Goal: Task Accomplishment & Management: Complete application form

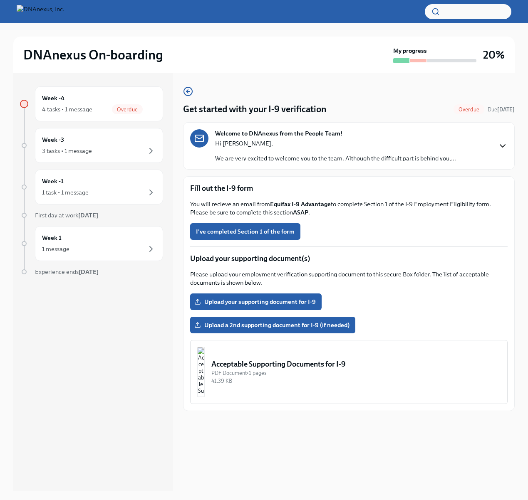
click at [501, 148] on icon "button" at bounding box center [502, 146] width 10 height 10
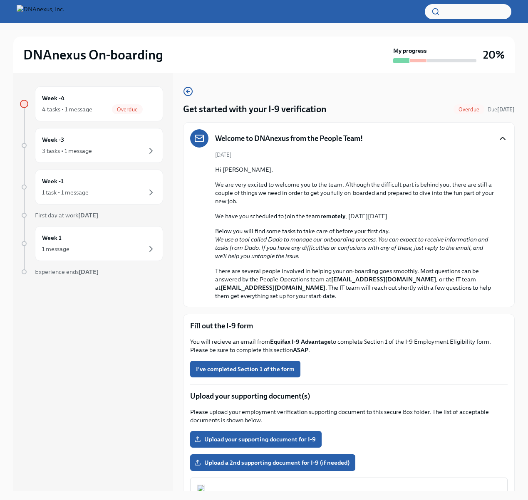
scroll to position [58, 0]
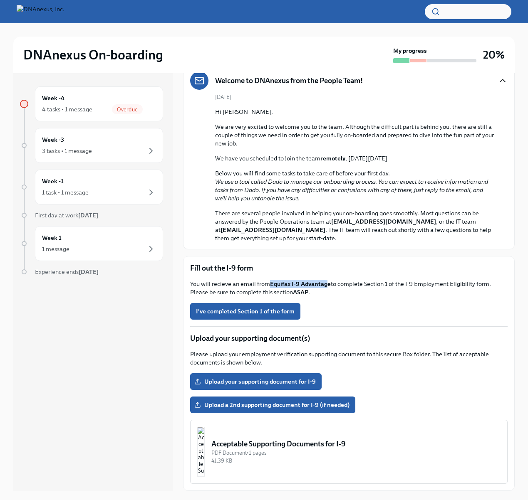
drag, startPoint x: 268, startPoint y: 285, endPoint x: 324, endPoint y: 289, distance: 55.4
click at [327, 285] on p "You will recieve an email from Equifax I-9 Advantage to complete Section 1 of t…" at bounding box center [348, 288] width 317 height 17
copy p "Equifax I-9 Advantag"
click at [88, 150] on div "3 tasks • 1 message" at bounding box center [67, 151] width 50 height 8
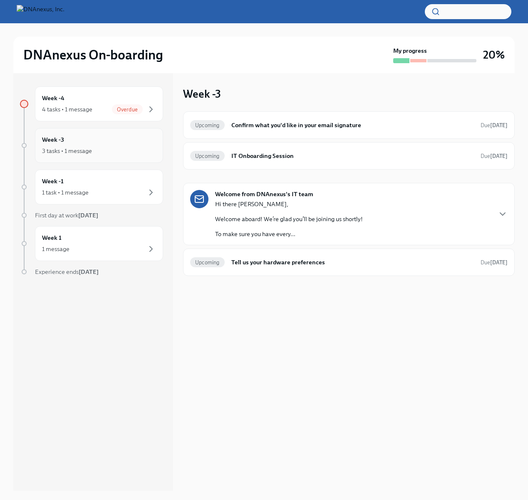
click at [92, 146] on div "3 tasks • 1 message" at bounding box center [99, 151] width 114 height 10
click at [98, 111] on div "4 tasks • 1 message Overdue" at bounding box center [99, 109] width 114 height 10
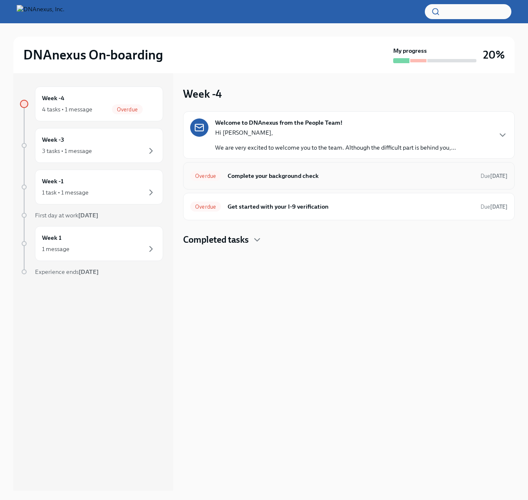
click at [267, 181] on div "Overdue Complete your background check Due [DATE]" at bounding box center [348, 175] width 317 height 13
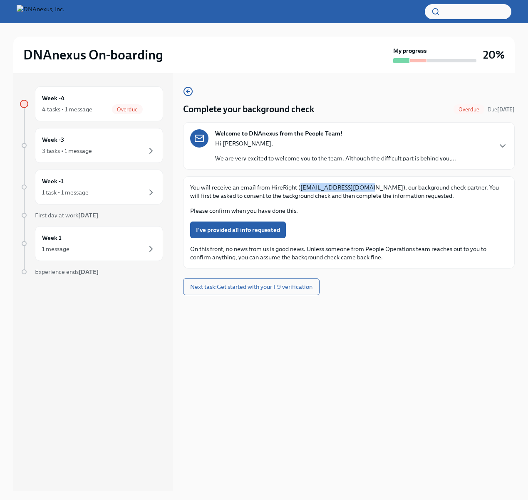
drag, startPoint x: 299, startPoint y: 189, endPoint x: 360, endPoint y: 190, distance: 61.6
click at [360, 190] on p "You will receive an email from HireRight ([EMAIL_ADDRESS][DOMAIN_NAME]), our ba…" at bounding box center [348, 191] width 317 height 17
copy p "[EMAIL_ADDRESS][DOMAIN_NAME]"
click at [254, 230] on span "I've provided all info requested" at bounding box center [238, 230] width 84 height 8
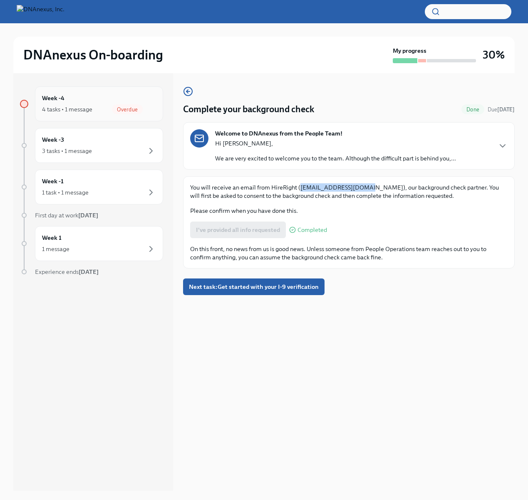
click at [75, 108] on div "4 tasks • 1 message" at bounding box center [67, 109] width 50 height 8
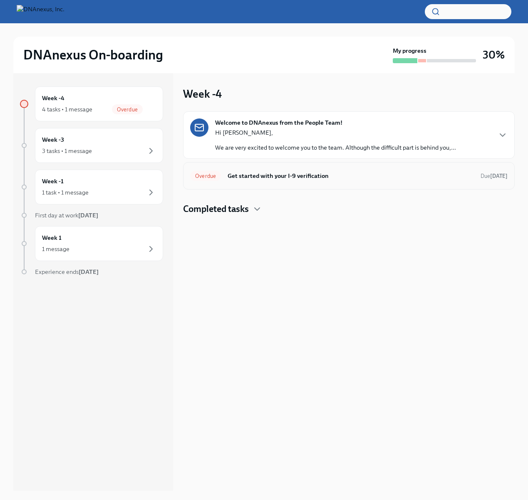
click at [472, 182] on div "Overdue Get started with your I-9 verification Due [DATE]" at bounding box center [348, 175] width 317 height 13
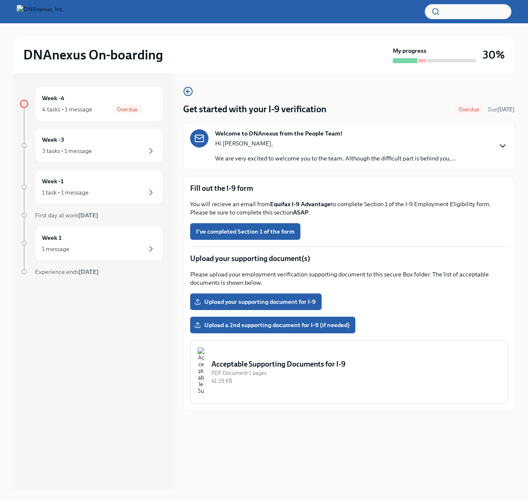
click at [500, 148] on icon "button" at bounding box center [502, 146] width 10 height 10
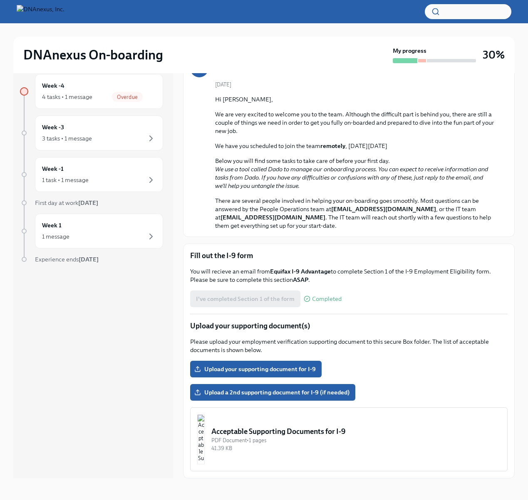
scroll to position [14, 0]
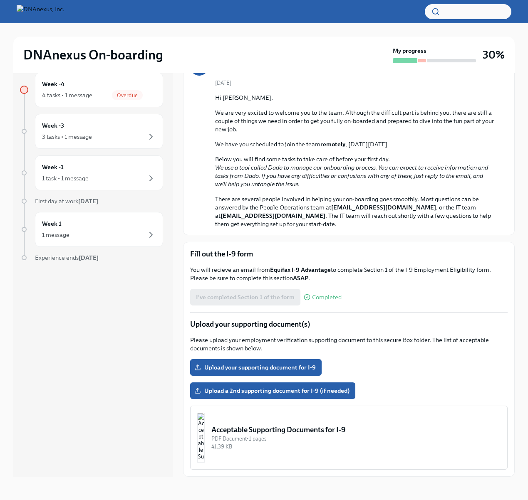
click at [277, 434] on div "Acceptable Supporting Documents for I-9" at bounding box center [355, 430] width 289 height 10
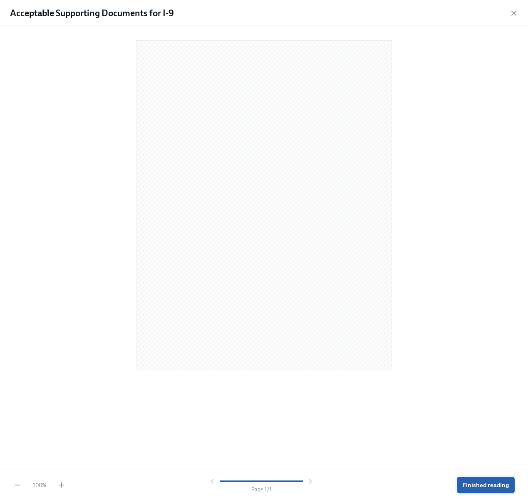
click at [486, 481] on span "Finished reading" at bounding box center [485, 485] width 46 height 8
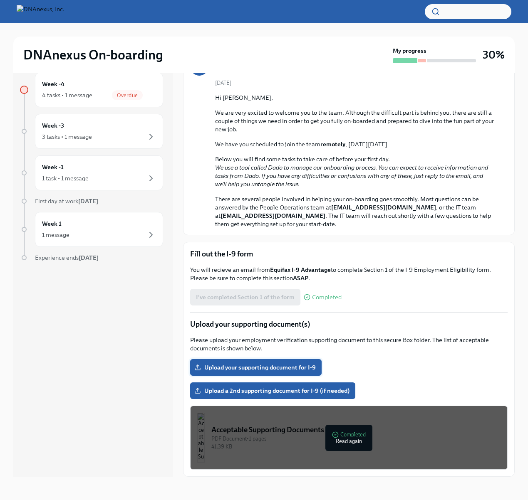
click at [258, 364] on span "Upload your supporting document for I-9" at bounding box center [256, 367] width 120 height 8
click at [0, 0] on input "Upload your supporting document for I-9" at bounding box center [0, 0] width 0 height 0
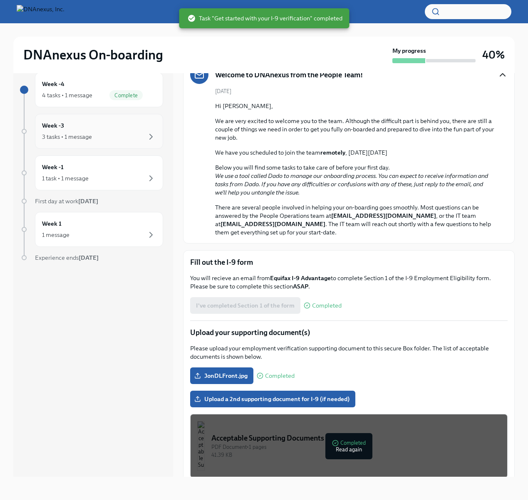
click at [90, 127] on div "Week -3 3 tasks • 1 message" at bounding box center [99, 131] width 114 height 21
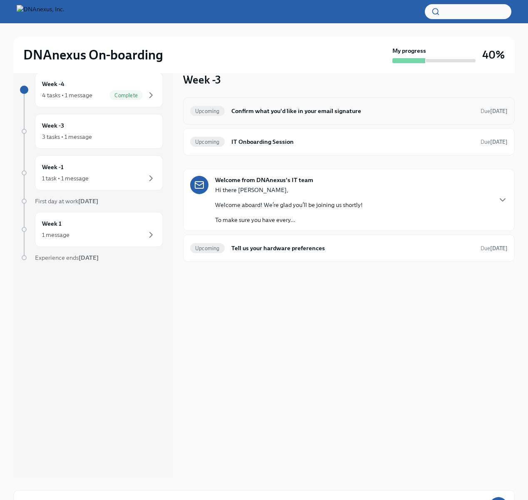
click at [217, 115] on div "Upcoming" at bounding box center [207, 111] width 35 height 10
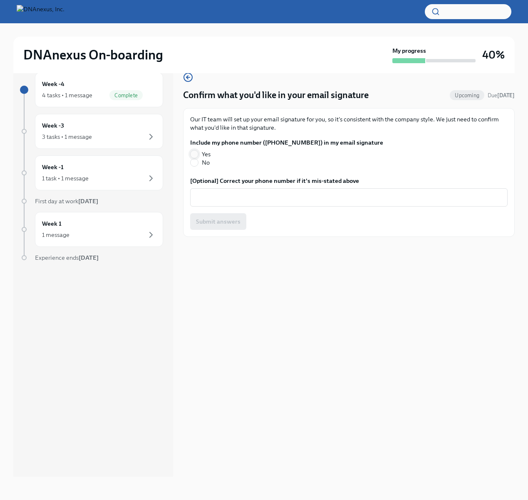
click at [196, 152] on input "Yes" at bounding box center [193, 154] width 7 height 7
radio input "true"
click at [216, 226] on button "Submit answers" at bounding box center [218, 221] width 56 height 17
click at [93, 129] on div "Week -3 3 tasks • 1 message" at bounding box center [99, 131] width 114 height 21
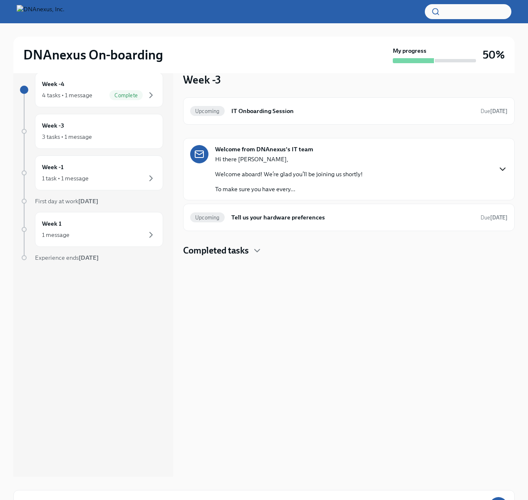
click at [498, 170] on icon "button" at bounding box center [502, 169] width 10 height 10
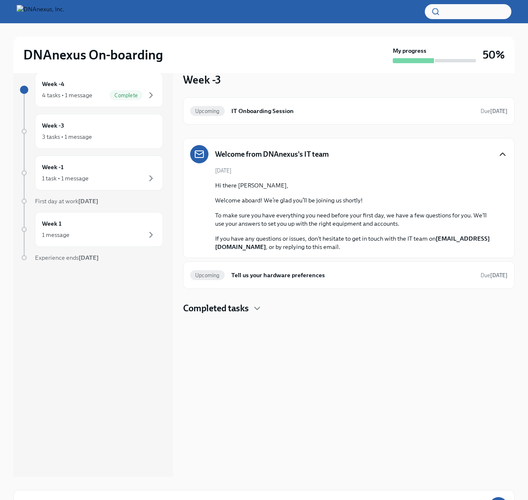
scroll to position [79, 0]
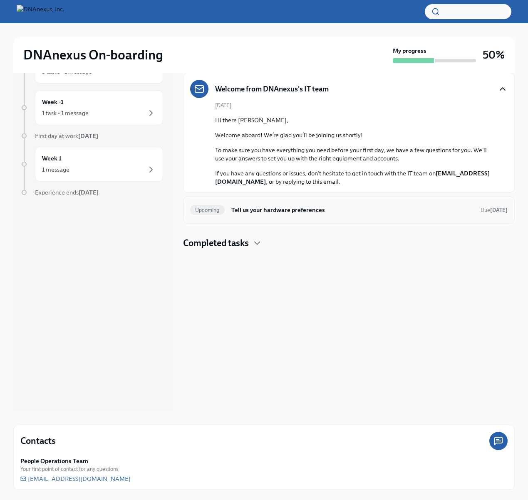
click at [294, 210] on h6 "Tell us your hardware preferences" at bounding box center [352, 209] width 242 height 9
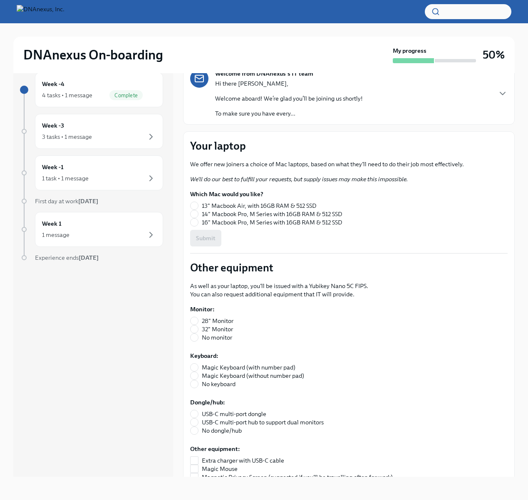
scroll to position [90, 0]
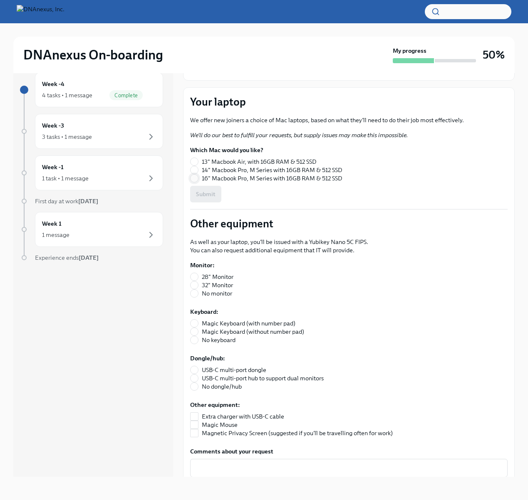
click at [197, 181] on input "16" Macbook Pro, M Series with 16GB RAM & 512 SSD" at bounding box center [193, 178] width 7 height 7
radio input "true"
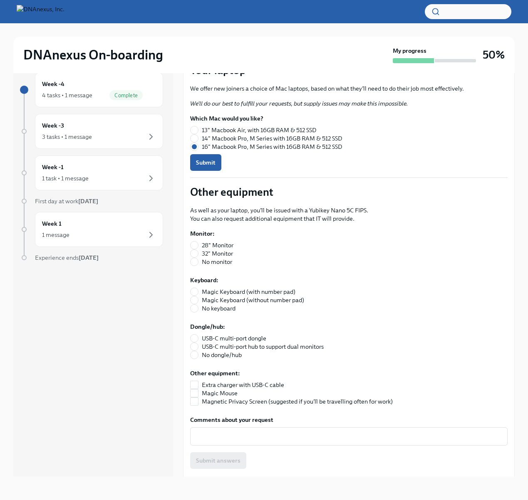
scroll to position [180, 0]
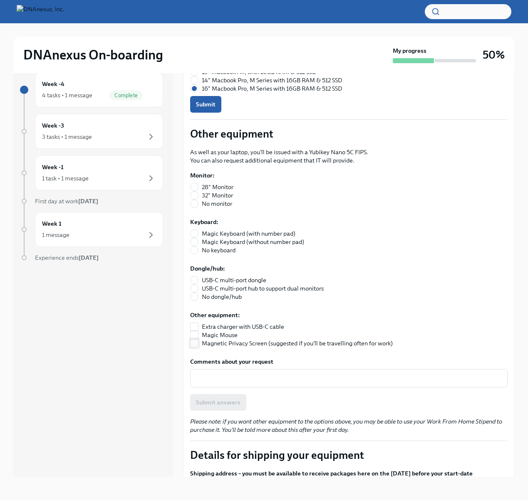
click at [197, 343] on input "Magnetic Privacy Screen (suggested if you'll be travelling often for work)" at bounding box center [193, 343] width 7 height 7
checkbox input "true"
click at [209, 109] on button "Submit" at bounding box center [205, 104] width 31 height 17
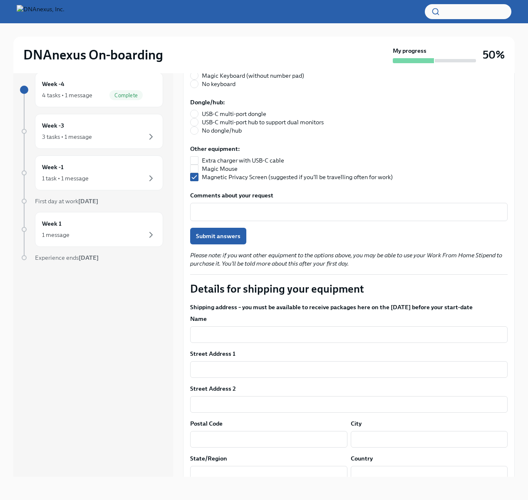
scroll to position [359, 0]
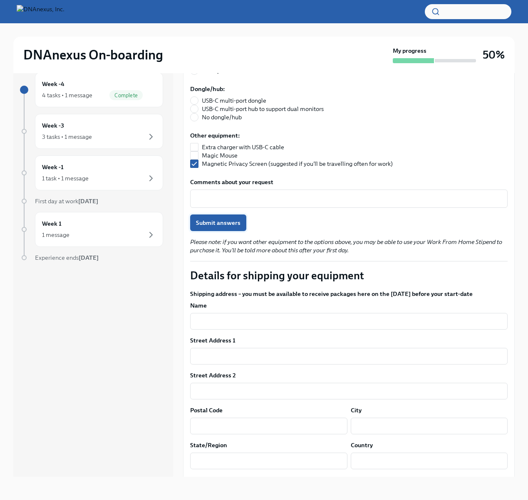
click at [236, 224] on span "Submit answers" at bounding box center [218, 223] width 44 height 8
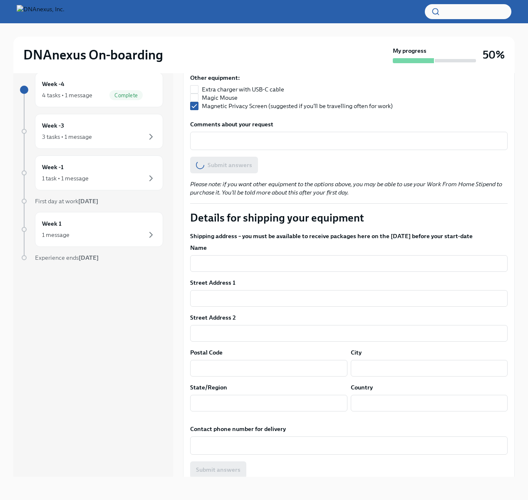
scroll to position [425, 0]
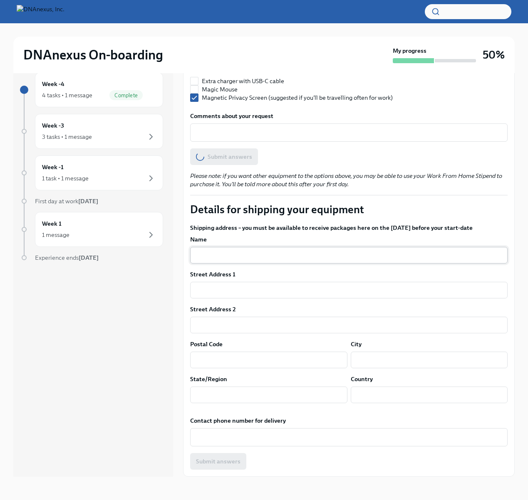
click at [251, 256] on input "text" at bounding box center [348, 255] width 317 height 17
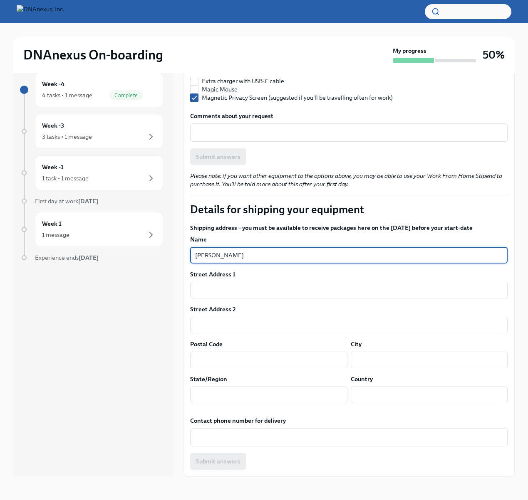
type input "[PERSON_NAME]"
type input "2245 SKYLAR PL"
type input "92782"
type input "TUSTIN"
type input "CA"
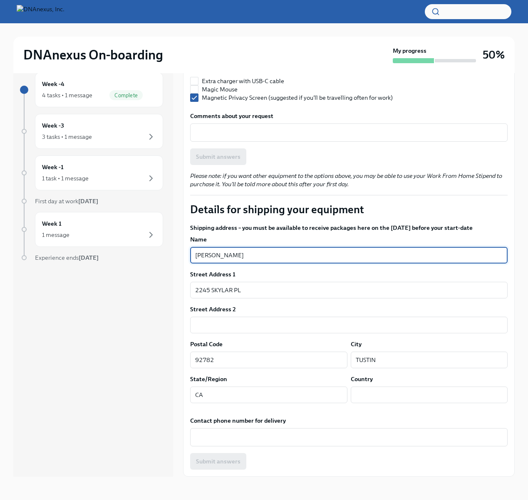
type input "US"
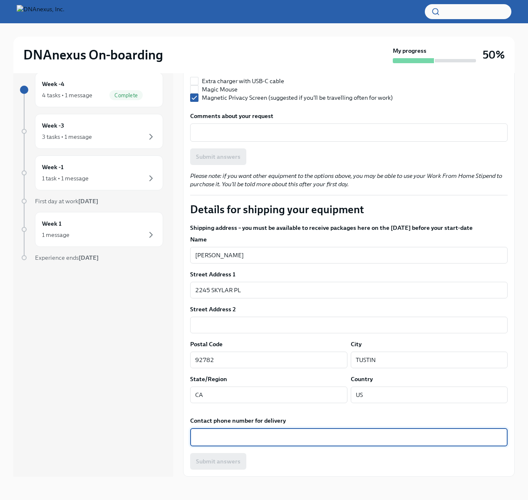
click at [225, 440] on textarea "Contact phone number for delivery" at bounding box center [348, 437] width 307 height 10
type textarea "6266441975"
click at [211, 459] on span "Submit answers" at bounding box center [218, 461] width 44 height 8
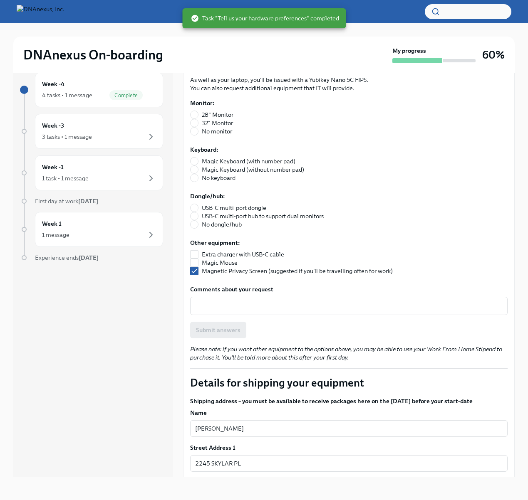
scroll to position [246, 0]
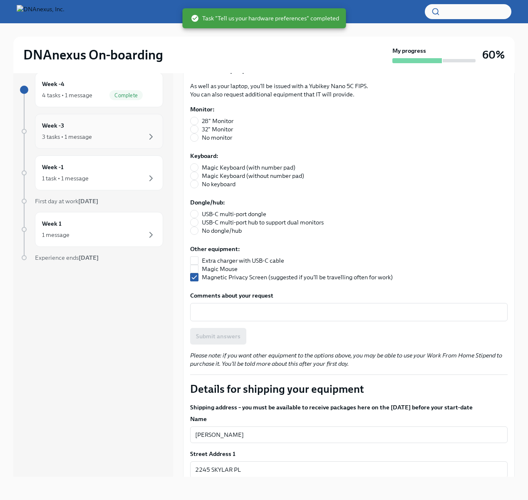
click at [65, 128] on div "Week -3 3 tasks • 1 message" at bounding box center [99, 131] width 114 height 21
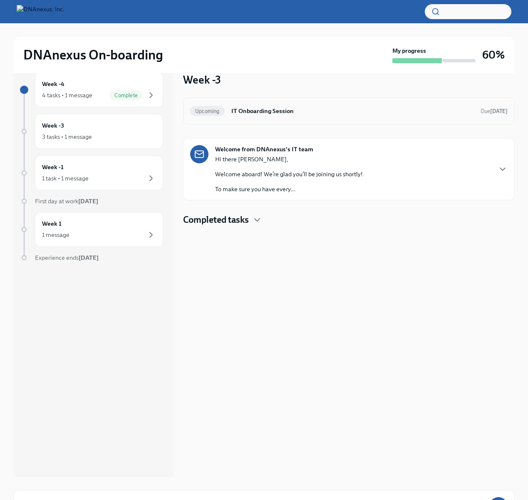
click at [225, 108] on div "Upcoming IT Onboarding Session Due [DATE]" at bounding box center [348, 110] width 317 height 13
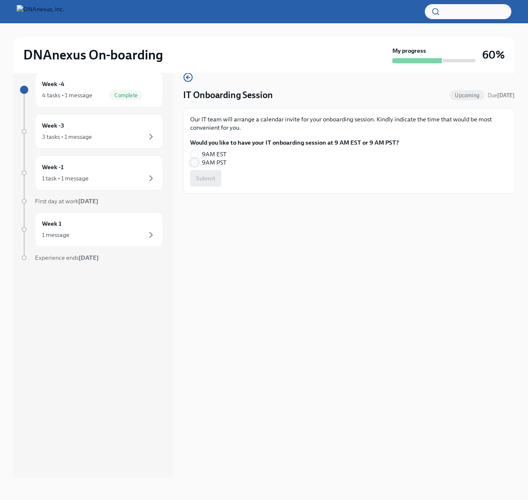
click at [194, 166] on input "9AM PST" at bounding box center [193, 162] width 7 height 7
radio input "true"
click at [212, 178] on span "Submit" at bounding box center [206, 178] width 20 height 8
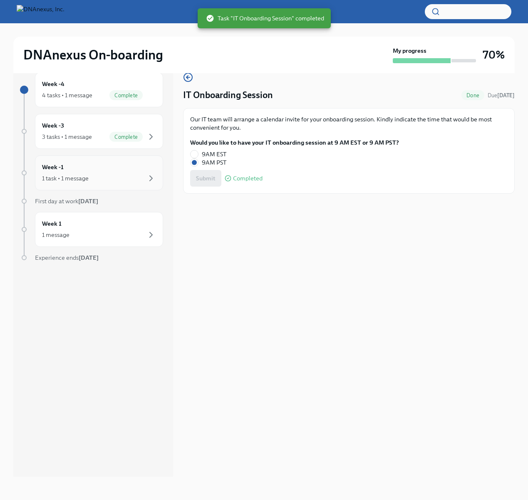
click at [103, 173] on div "Week -1 1 task • 1 message" at bounding box center [99, 173] width 114 height 21
